Goal: Information Seeking & Learning: Get advice/opinions

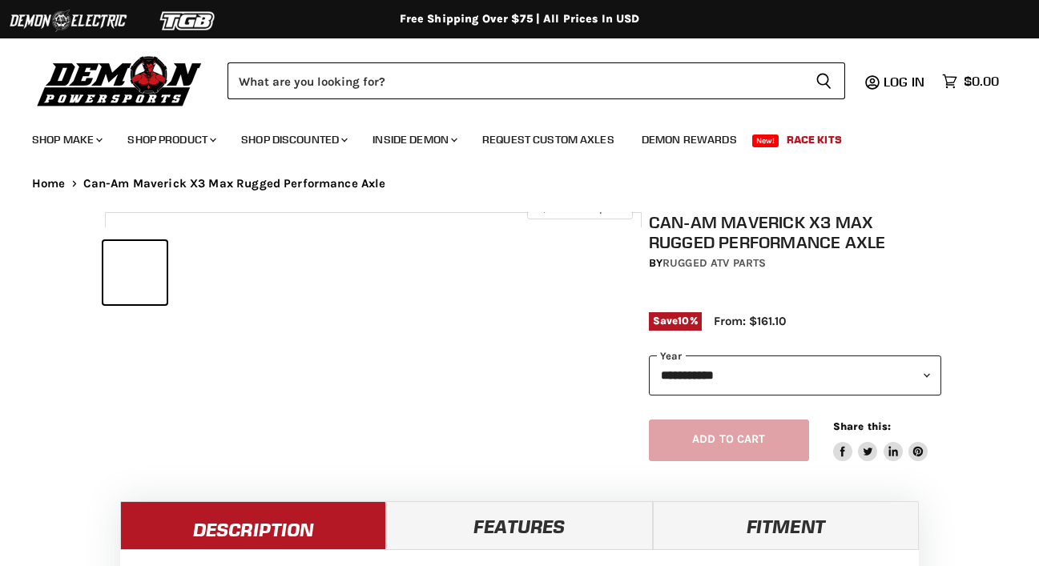
select select "******"
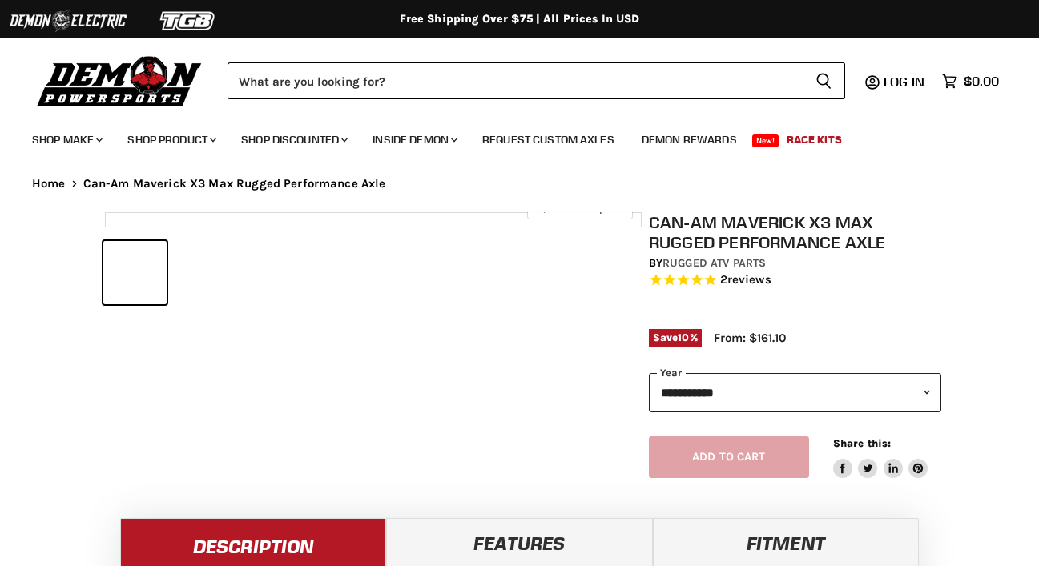
select select "******"
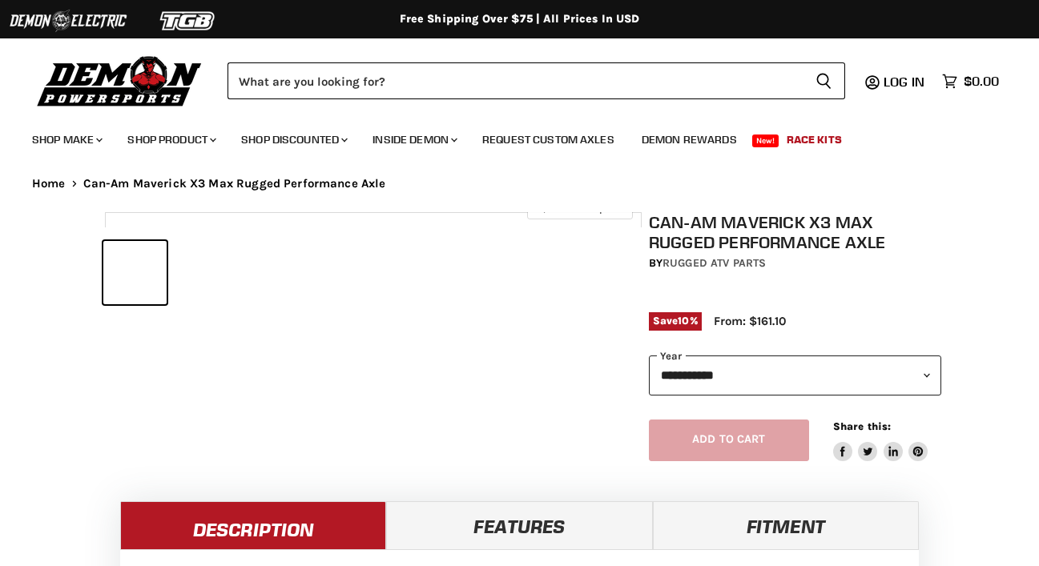
select select "******"
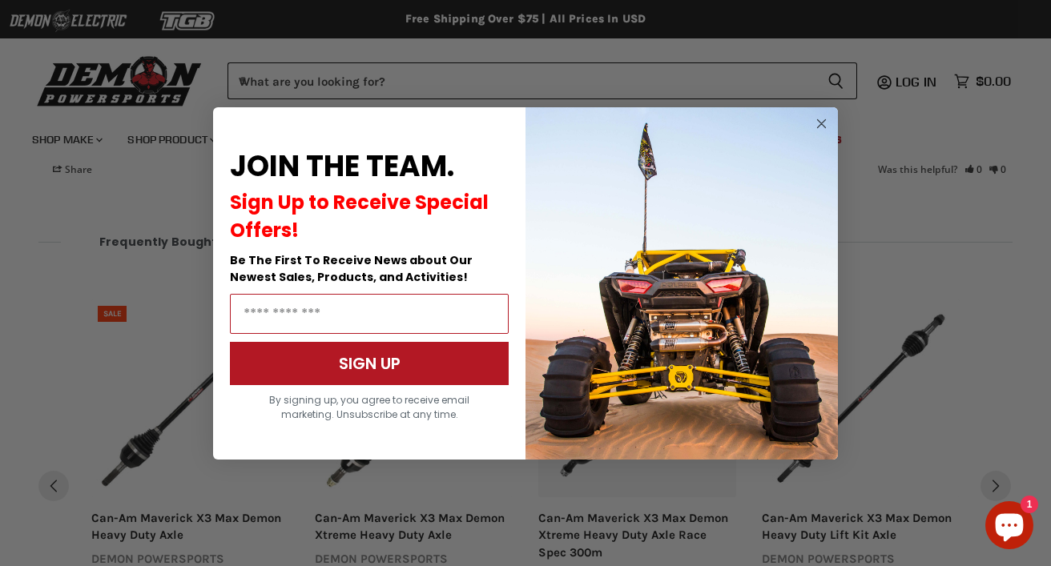
scroll to position [1676, 0]
